Goal: Transaction & Acquisition: Subscribe to service/newsletter

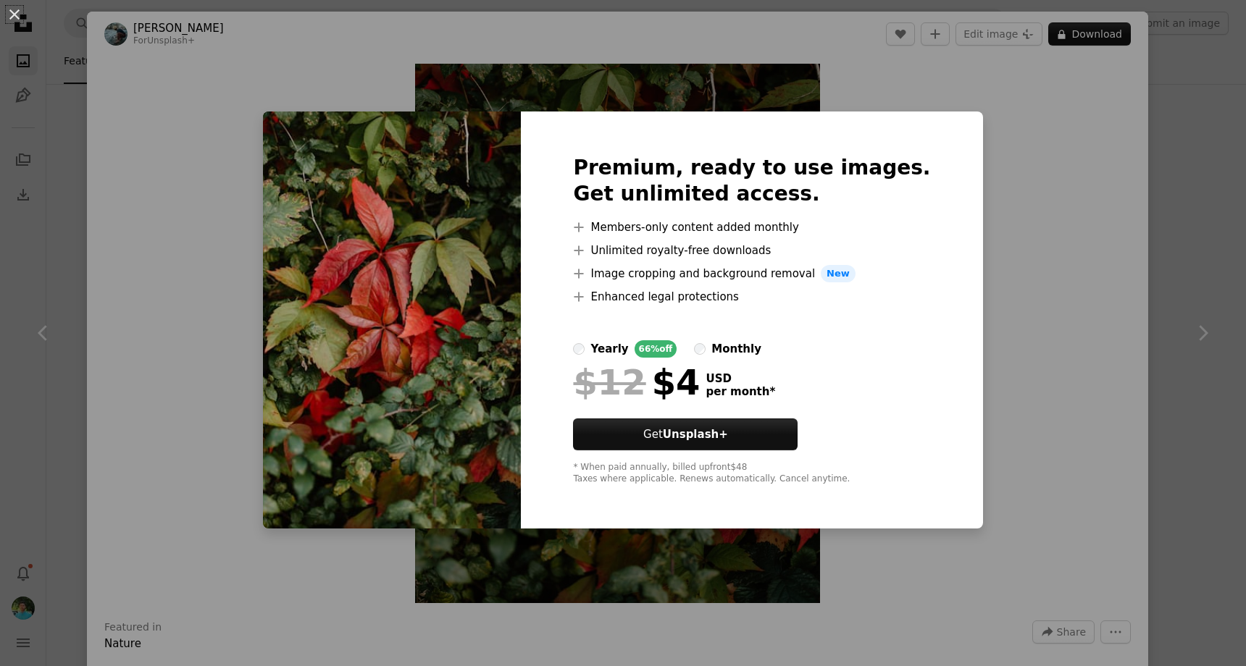
scroll to position [2137, 0]
click at [1027, 160] on div "An X shape Premium, ready to use images. Get unlimited access. A plus sign Memb…" at bounding box center [623, 333] width 1246 height 666
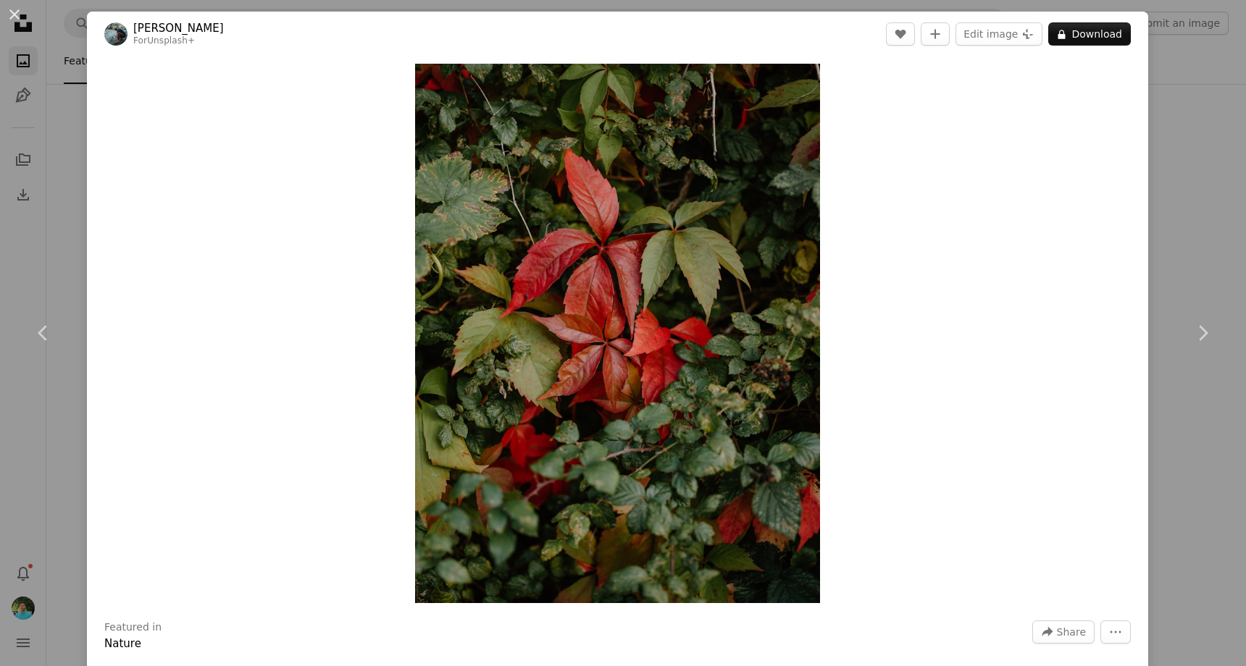
click at [1189, 218] on div "An X shape Chevron left Chevron right [PERSON_NAME] For Unsplash+ A heart A plu…" at bounding box center [623, 333] width 1246 height 666
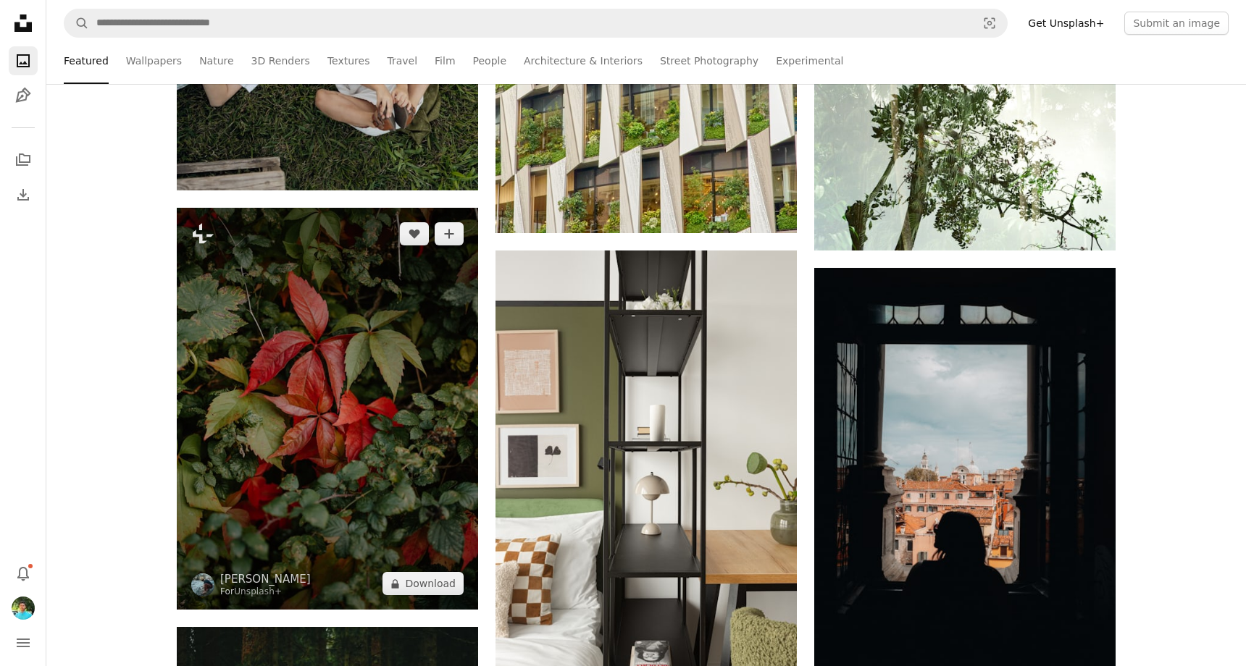
click at [418, 351] on img at bounding box center [327, 409] width 301 height 402
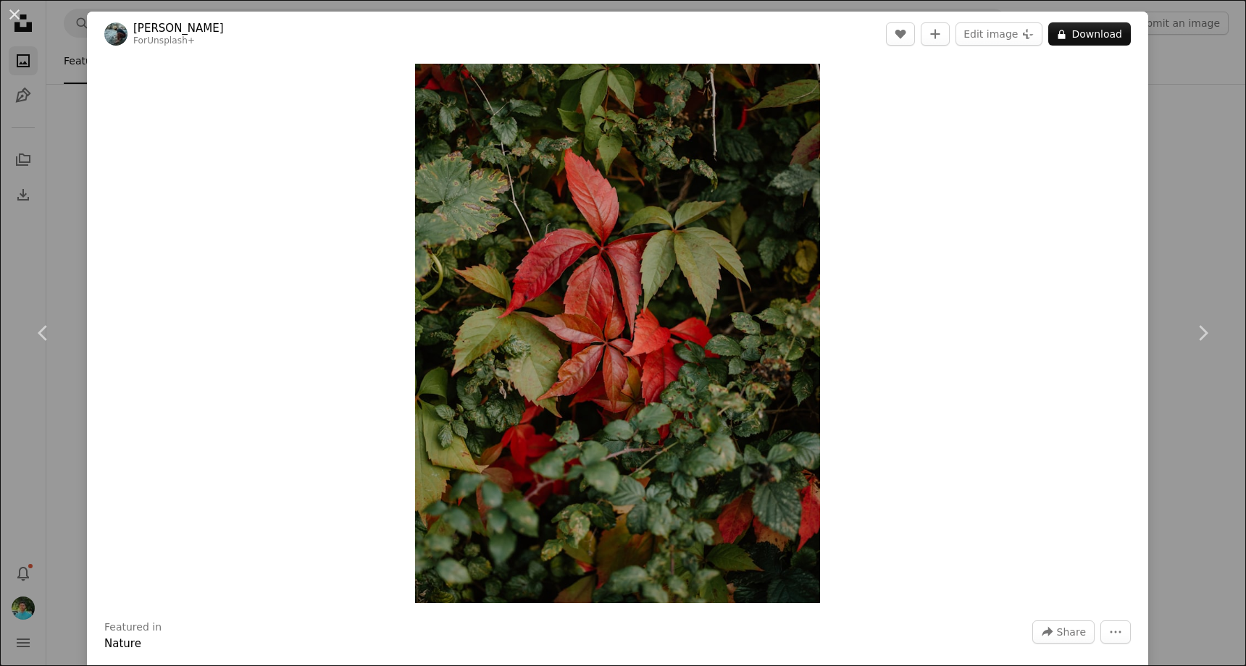
click at [1208, 189] on div "An X shape Chevron left Chevron right [PERSON_NAME] For Unsplash+ A heart A plu…" at bounding box center [623, 333] width 1246 height 666
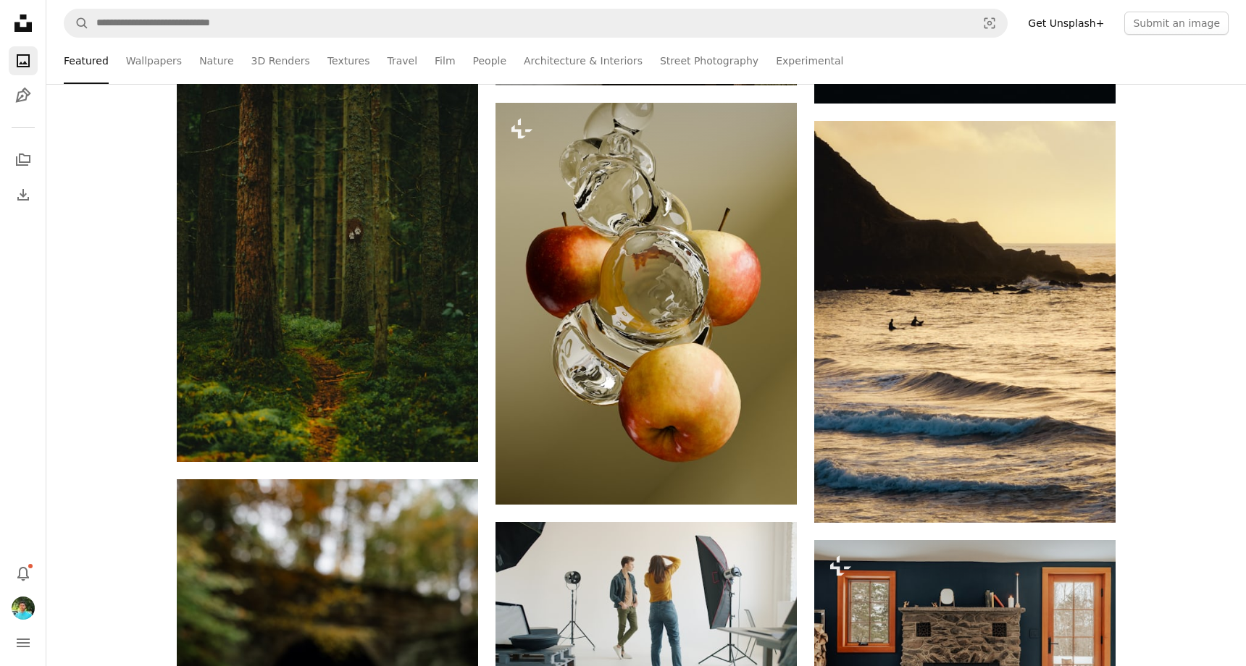
scroll to position [2776, 0]
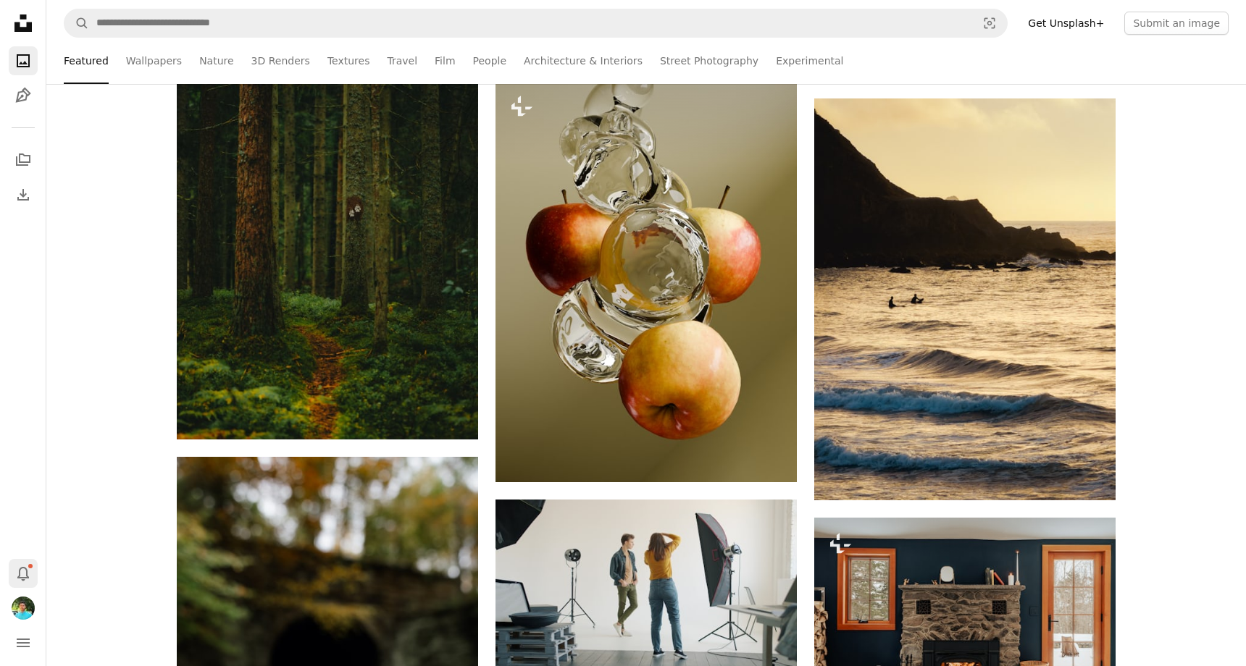
click at [24, 566] on icon "Bell" at bounding box center [22, 573] width 17 height 17
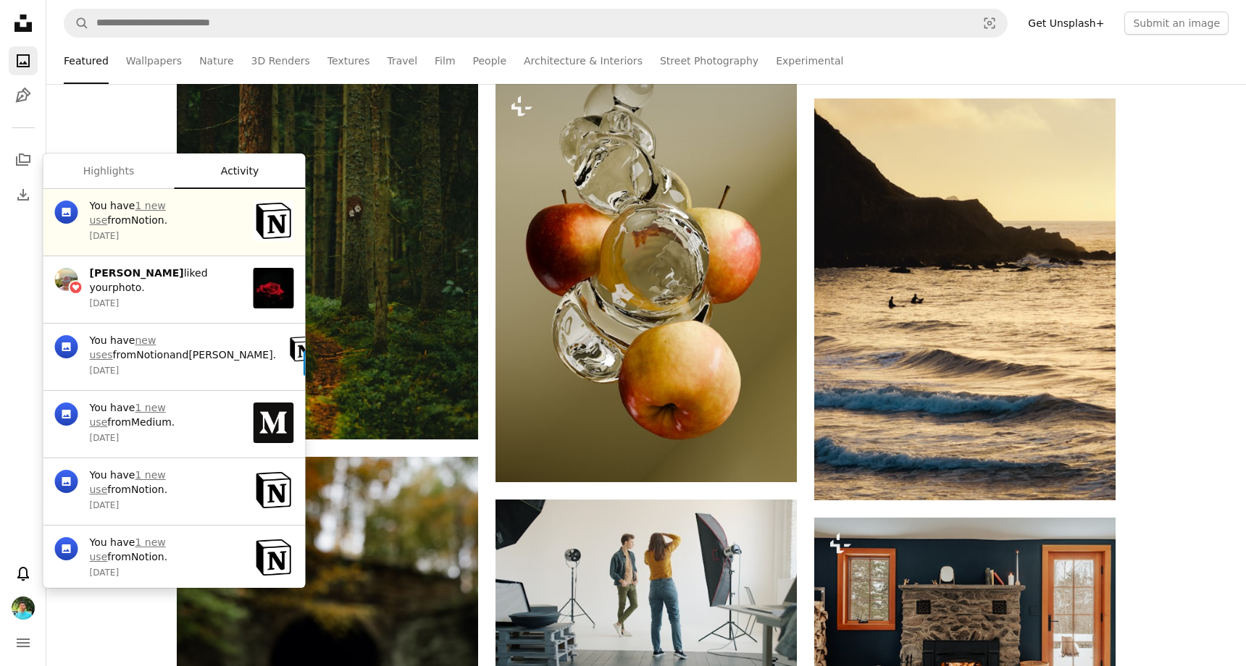
click at [106, 118] on div "Plus sign for Unsplash+ A heart A plus sign [PERSON_NAME] For Unsplash+ A lock …" at bounding box center [646, 74] width 1200 height 4929
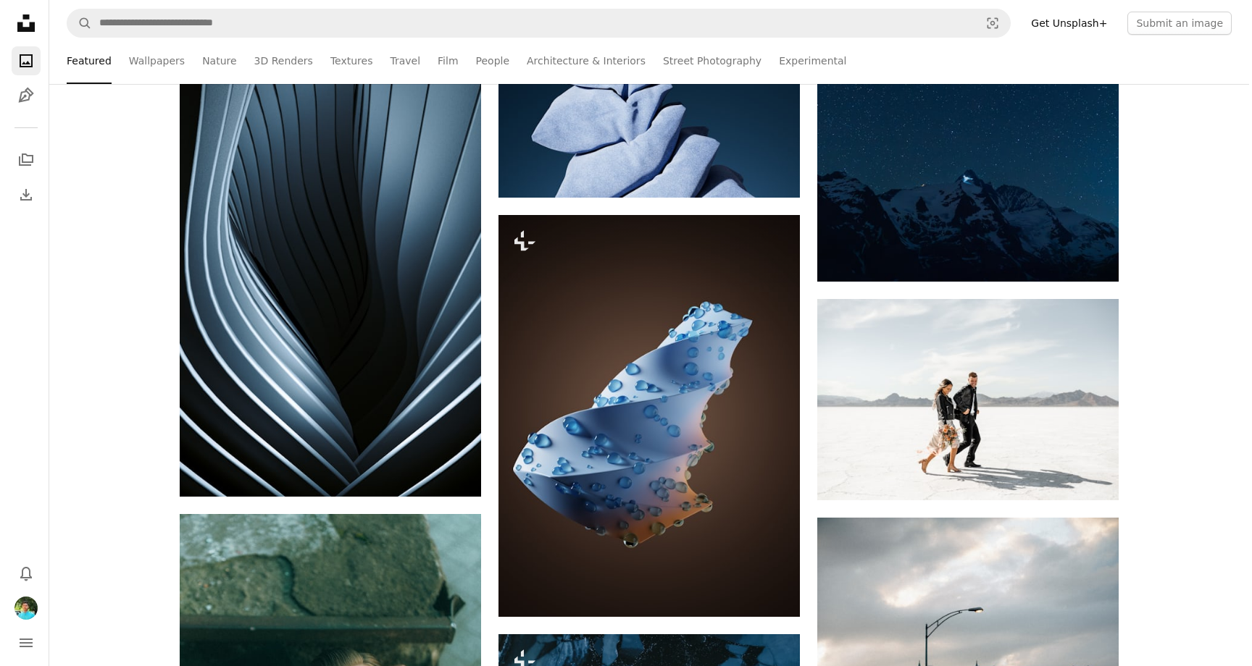
scroll to position [5138, 0]
